Goal: Find specific page/section

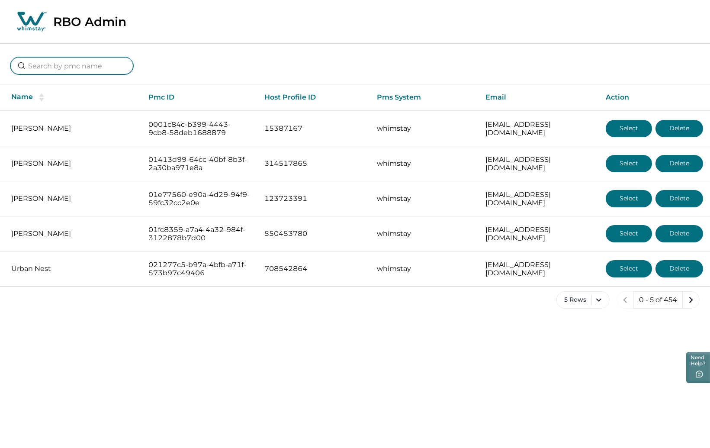
click at [50, 65] on input at bounding box center [71, 65] width 123 height 17
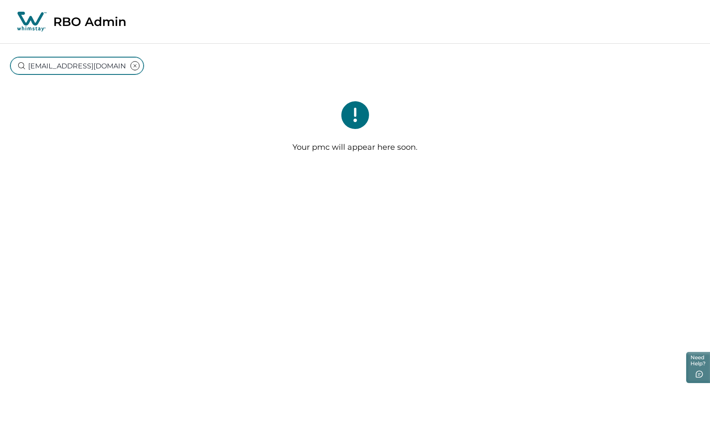
type input "[EMAIL_ADDRESS][DOMAIN_NAME]"
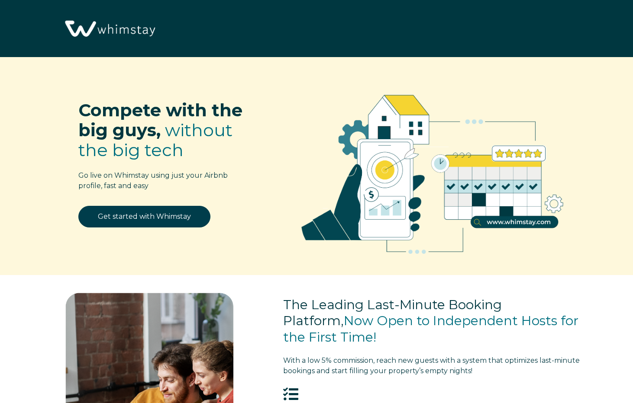
select select "US"
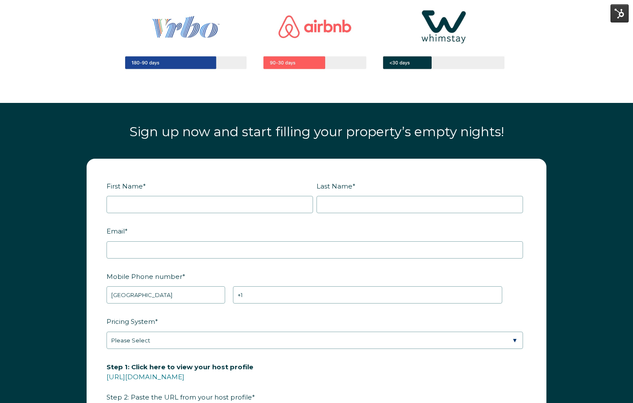
scroll to position [1071, 0]
